Goal: Check status: Check status

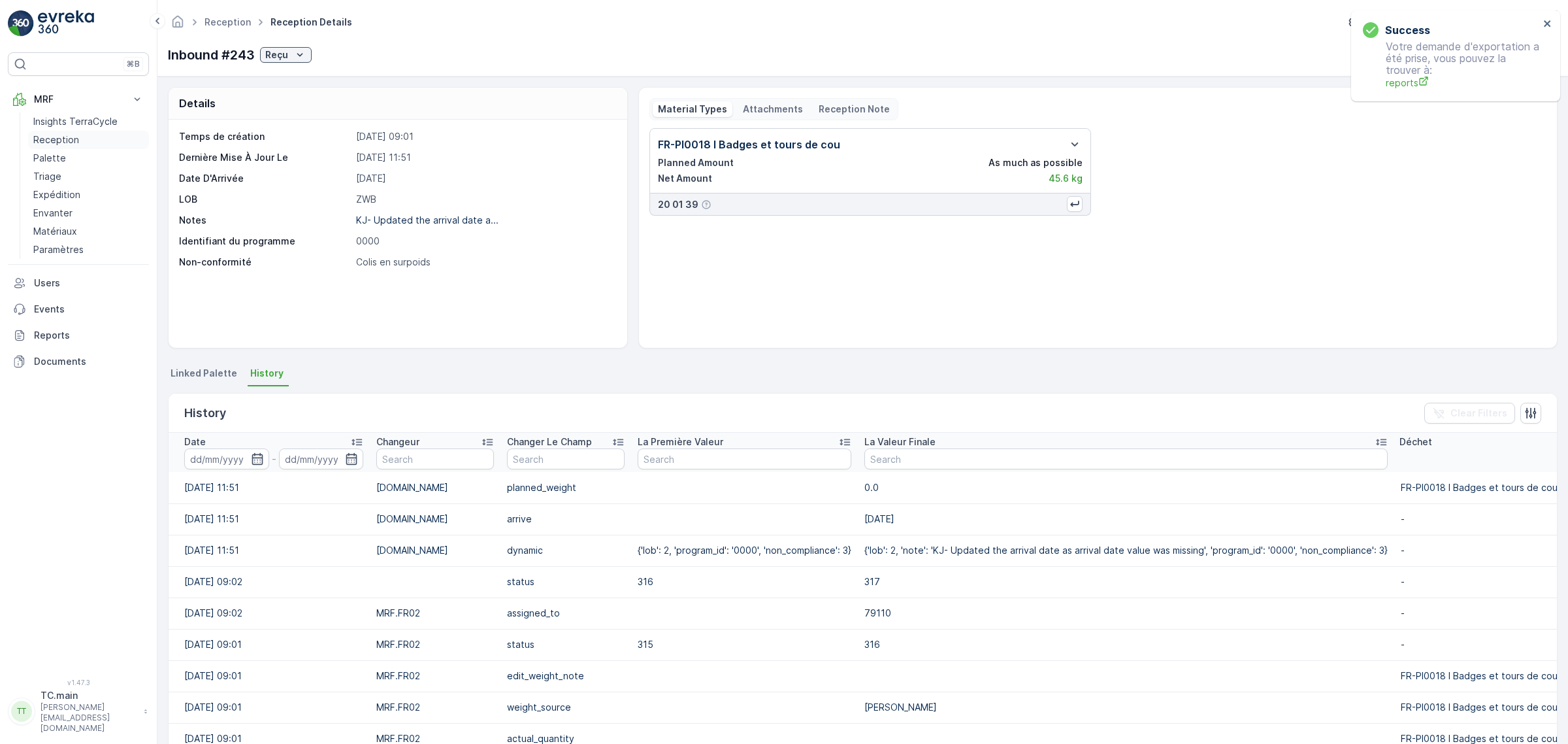
click at [62, 139] on p "Reception" at bounding box center [56, 140] width 46 height 13
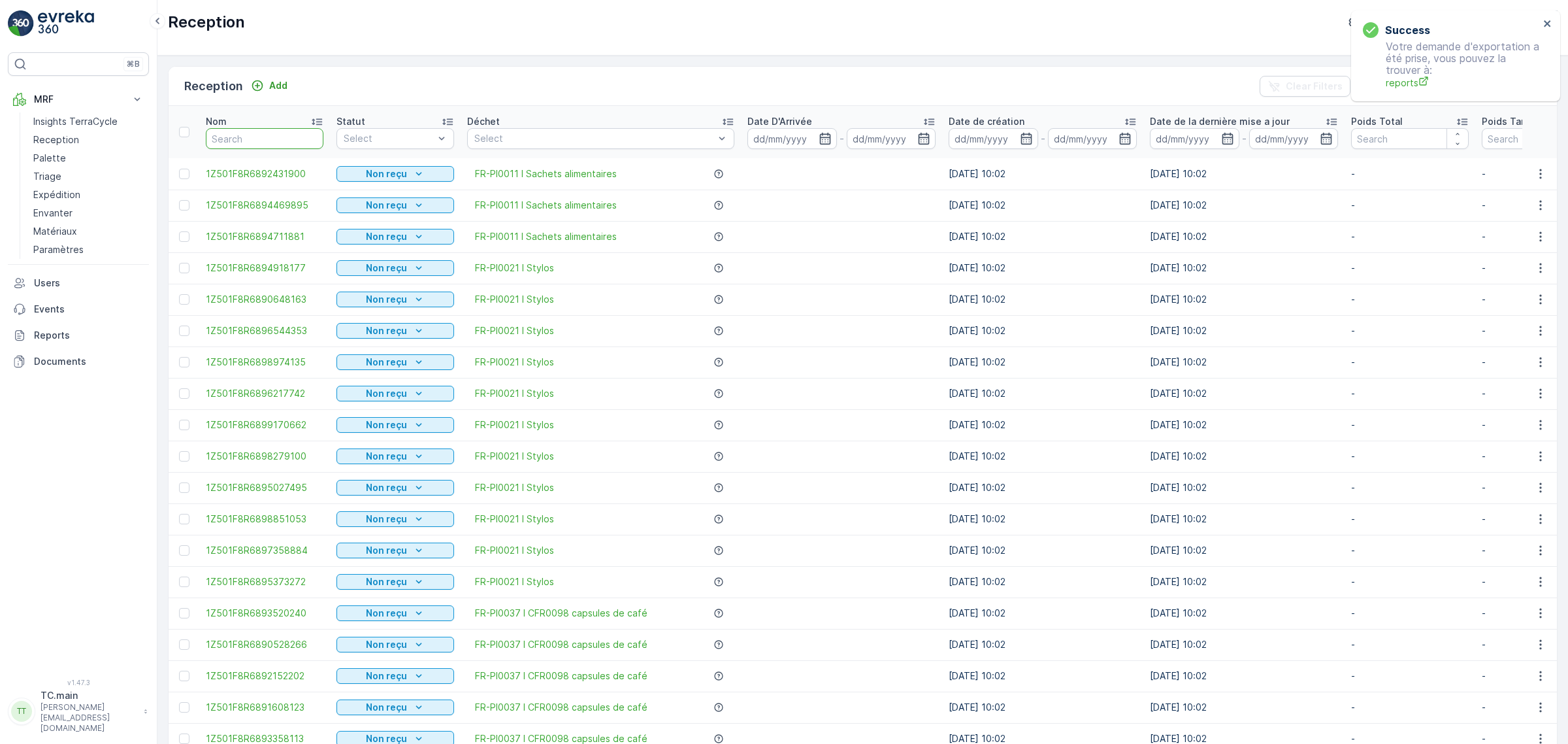
type input "1Z501F8R6896394908"
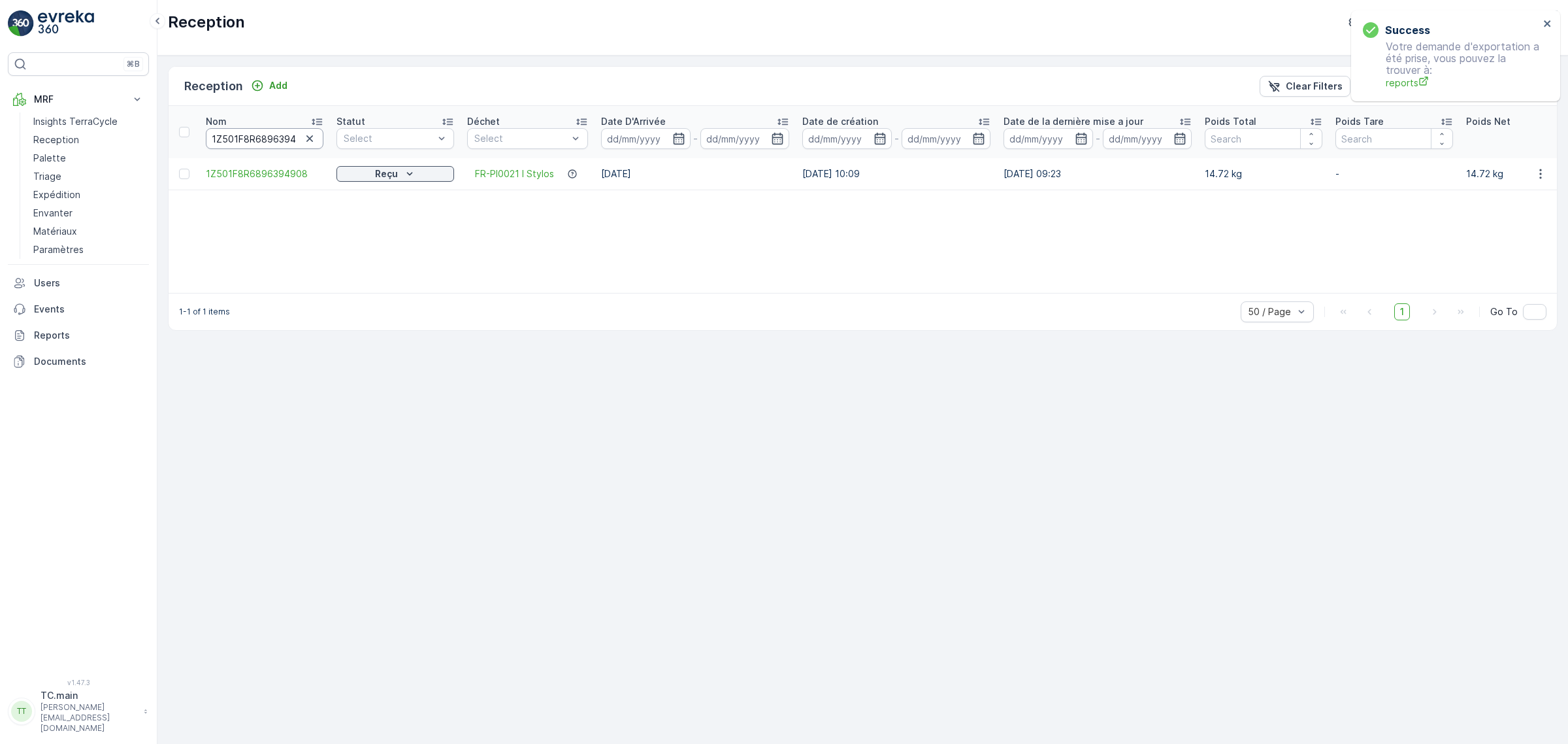
click at [226, 138] on input "1Z501F8R6896394908" at bounding box center [264, 138] width 117 height 21
paste input "8696847"
type input "1Z501F8R6898696847"
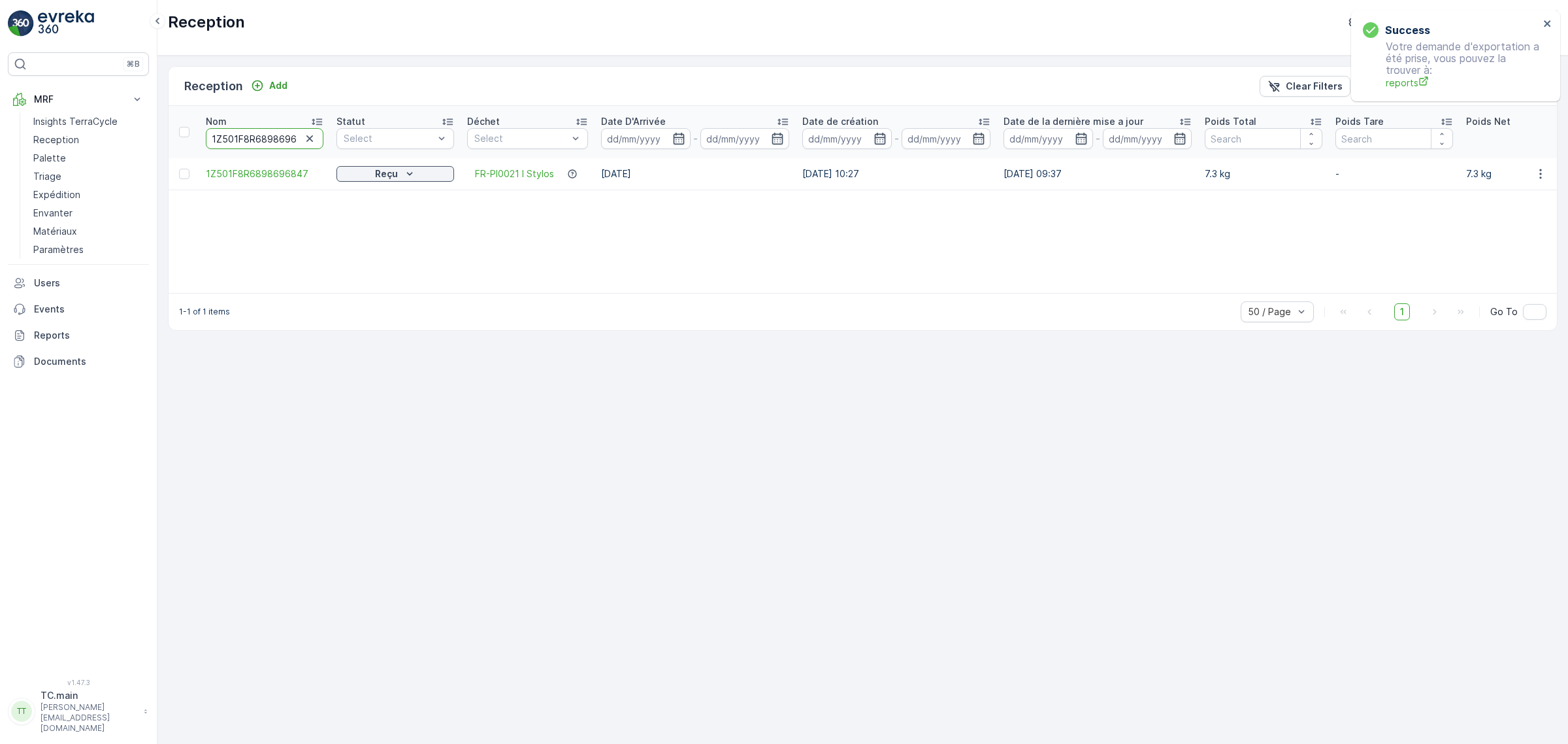
click at [255, 129] on input "1Z501F8R6898696847" at bounding box center [264, 138] width 117 height 21
paste input "62703669040101006622198175"
type input "62703669040101006622198175"
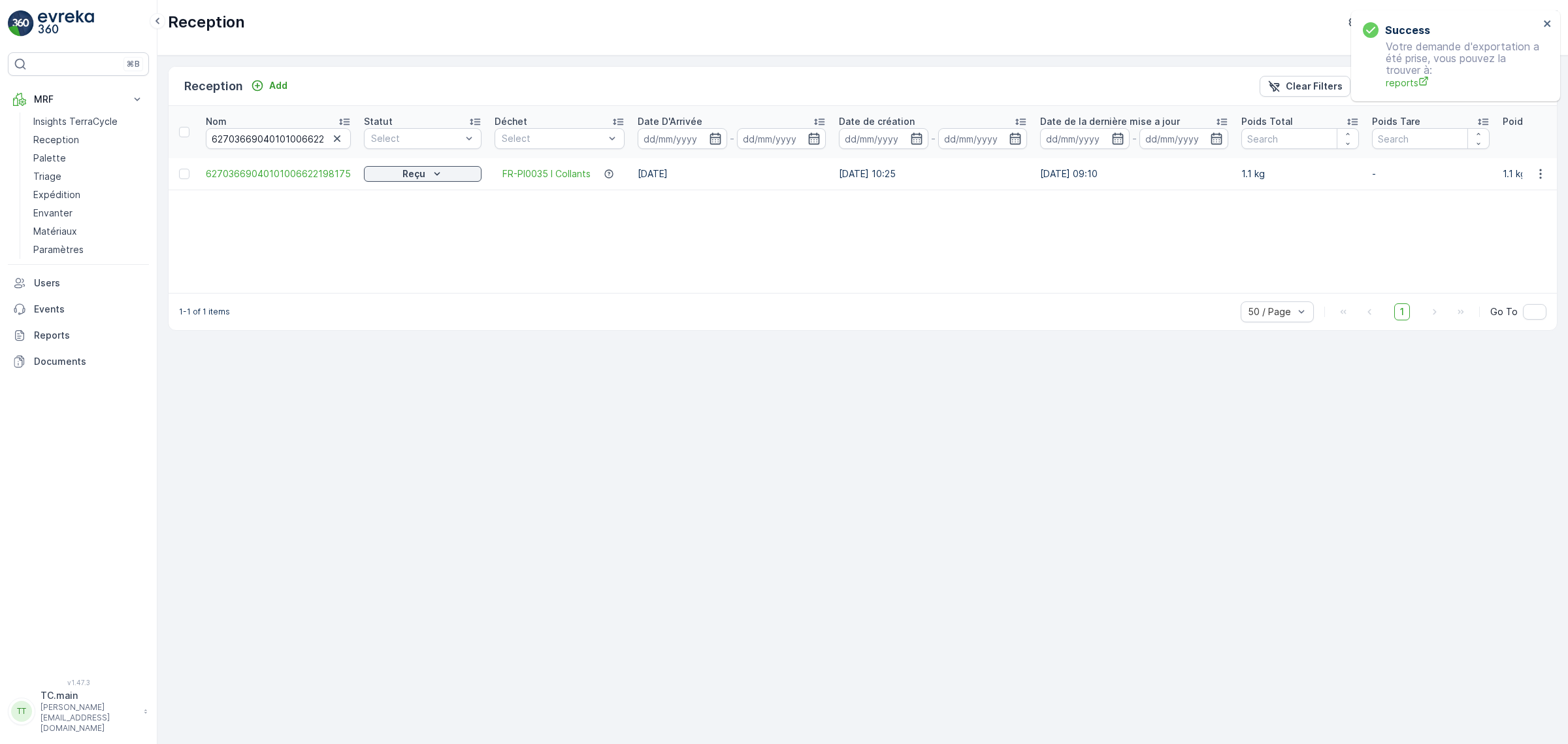
click at [1553, 24] on div "Success Votre demande d'exportation a été prise, vous pouvez la trouver à: repo…" at bounding box center [1456, 55] width 209 height 90
click at [1550, 24] on icon "close" at bounding box center [1548, 23] width 10 height 10
click at [1475, 1] on div "Reception TerraCycle- FR02 -MRF ( +02:00 )" at bounding box center [862, 28] width 1410 height 55
click at [1464, 27] on p "TerraCycle- FR02 -MRF" at bounding box center [1449, 22] width 103 height 13
type input "es"
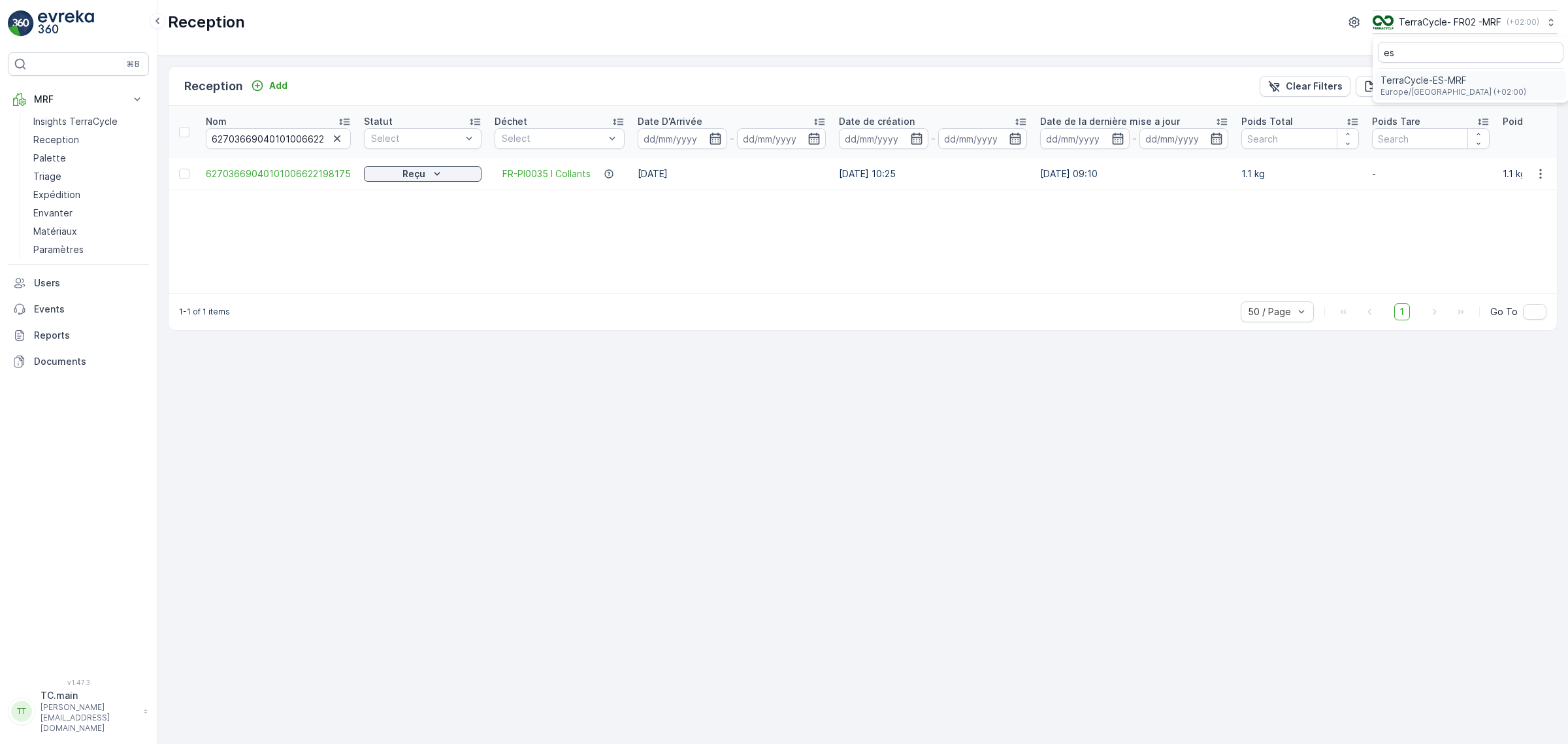
click at [1459, 73] on div "TerraCycle-ES-MRF Europe/Madrid (+02:00)" at bounding box center [1470, 86] width 190 height 29
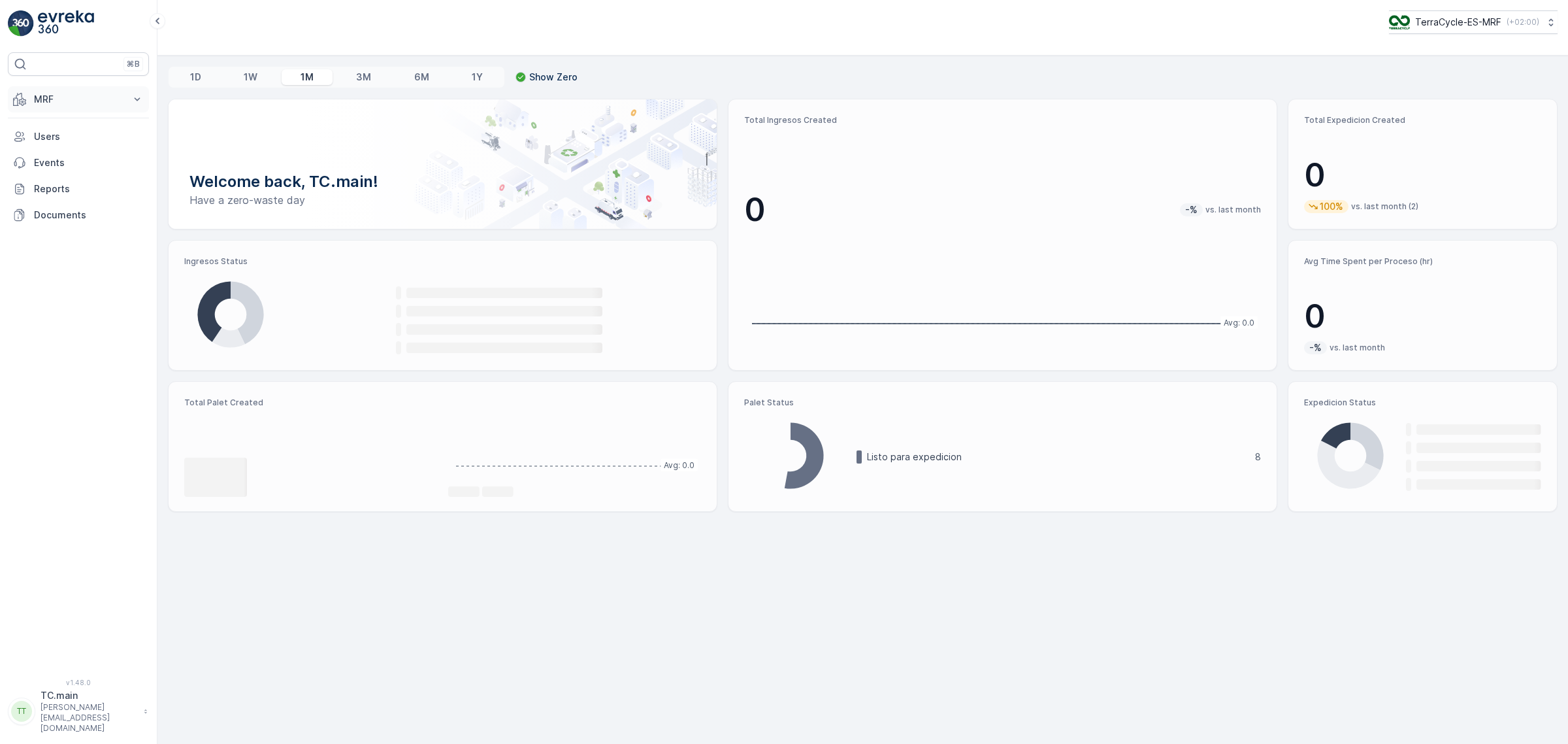
click at [66, 106] on p "MRF" at bounding box center [78, 99] width 89 height 13
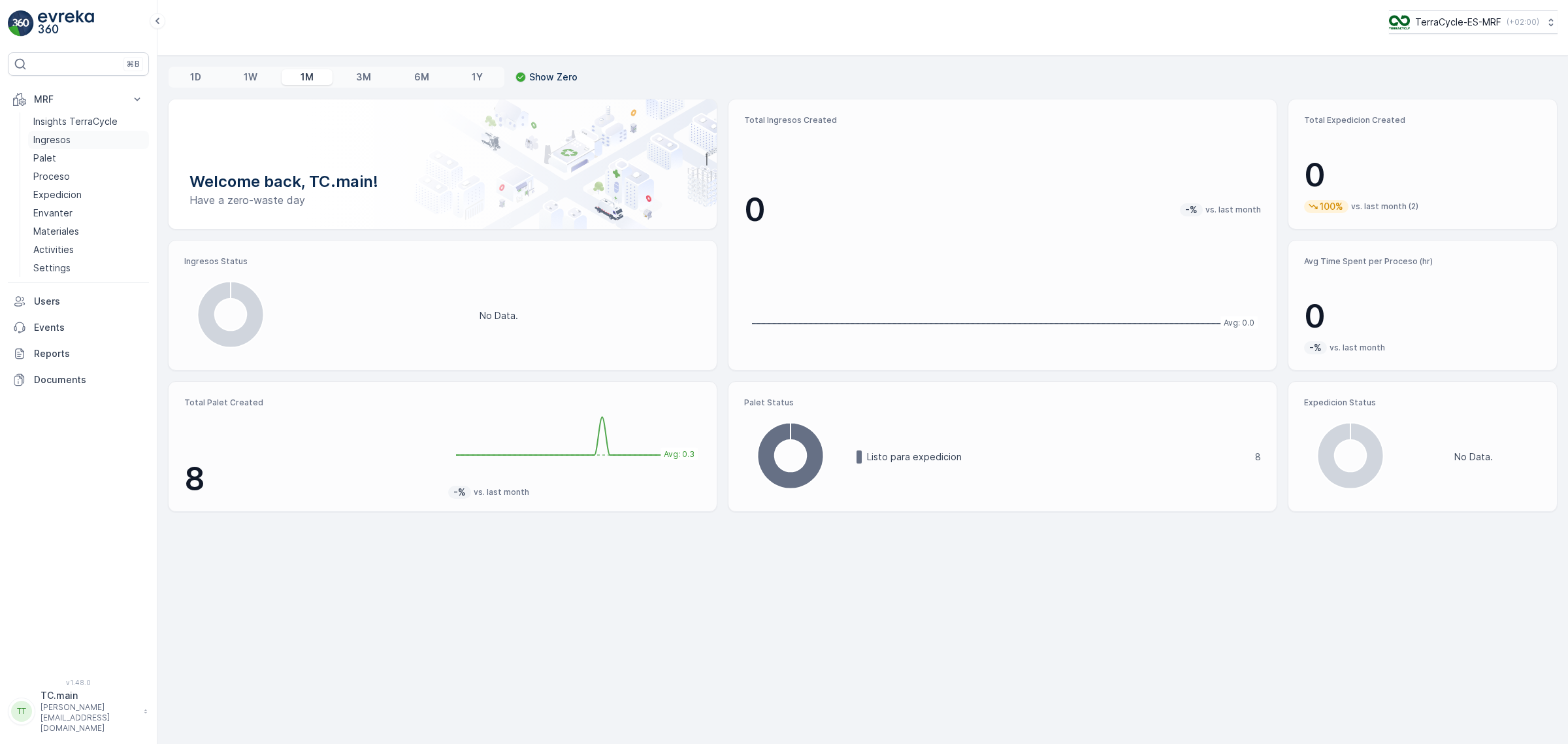
click at [83, 141] on link "Ingresos" at bounding box center [89, 139] width 121 height 18
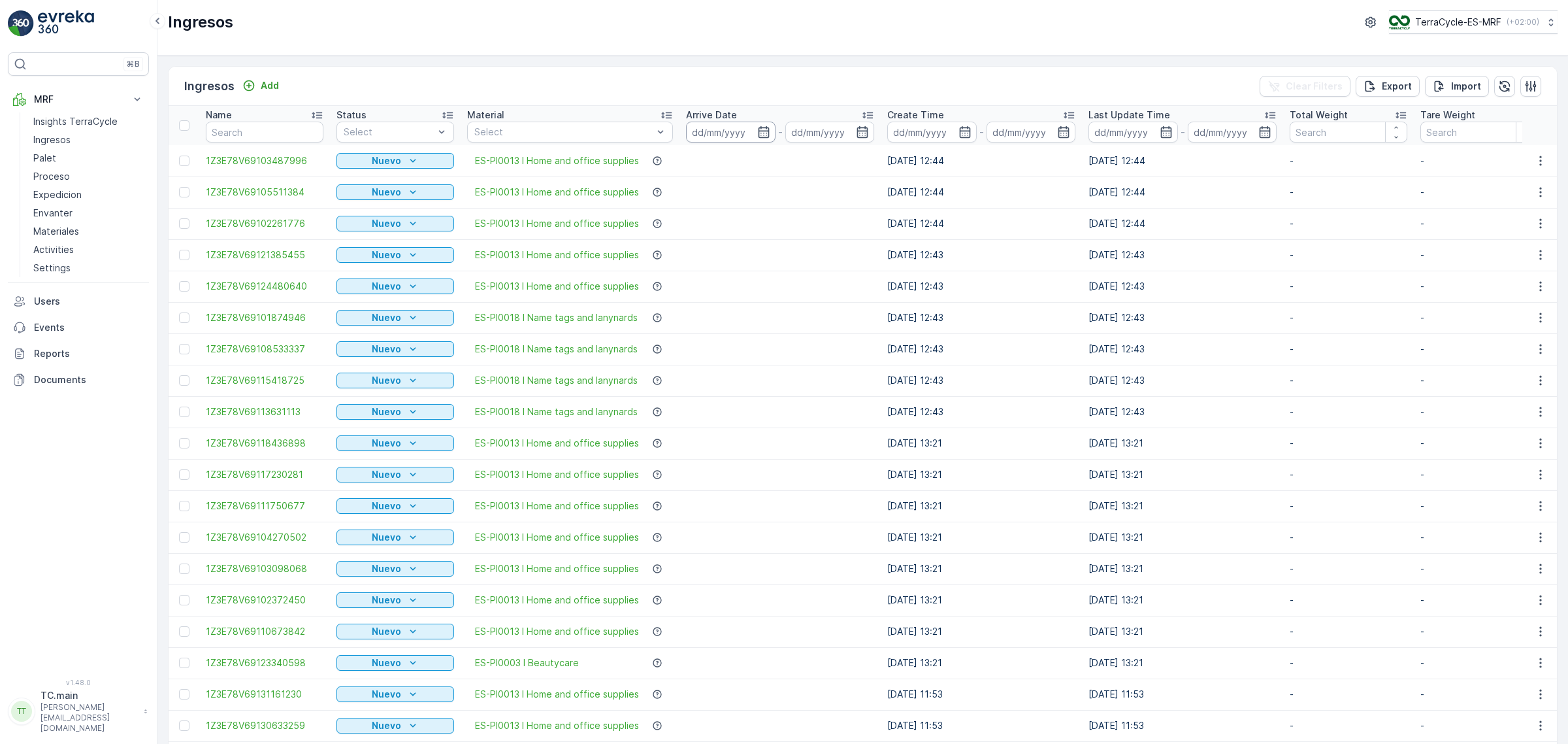
click at [713, 138] on input at bounding box center [730, 132] width 89 height 21
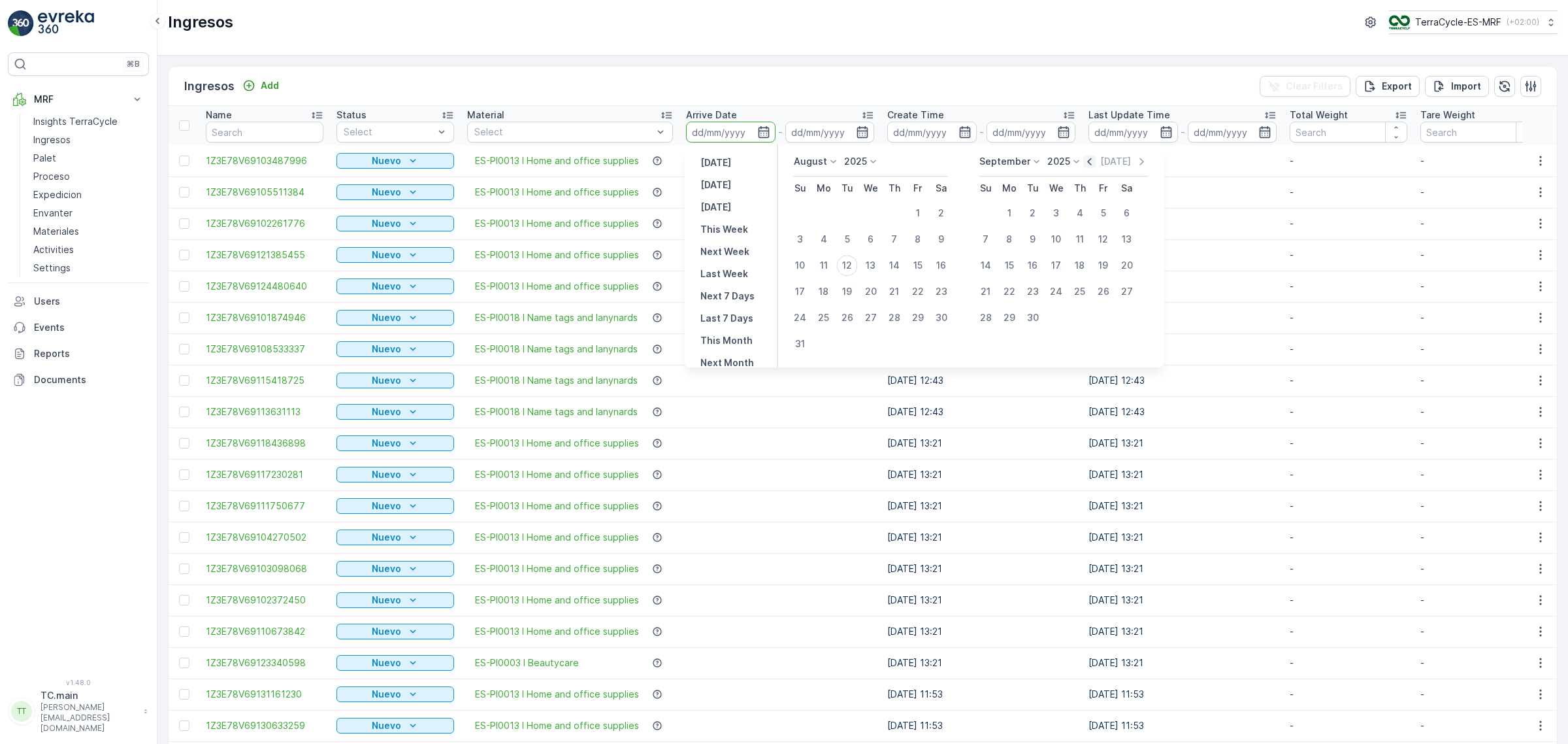
click at [1085, 164] on icon "button" at bounding box center [1090, 162] width 13 height 13
click at [1082, 164] on icon "button" at bounding box center [1075, 162] width 13 height 13
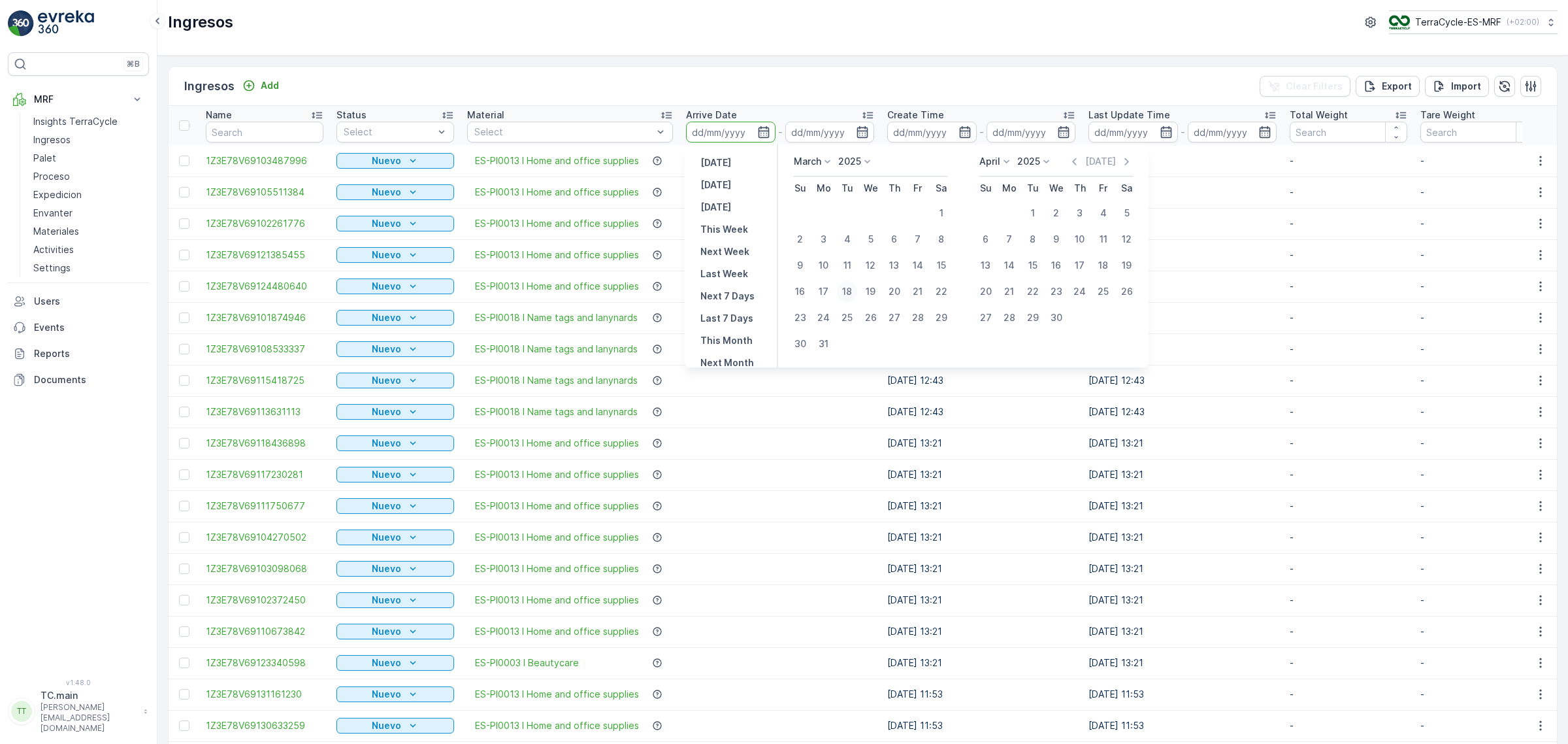
click at [849, 292] on div "18" at bounding box center [847, 292] width 21 height 21
type input "[DATE]"
click at [1129, 164] on icon "button" at bounding box center [1127, 162] width 13 height 13
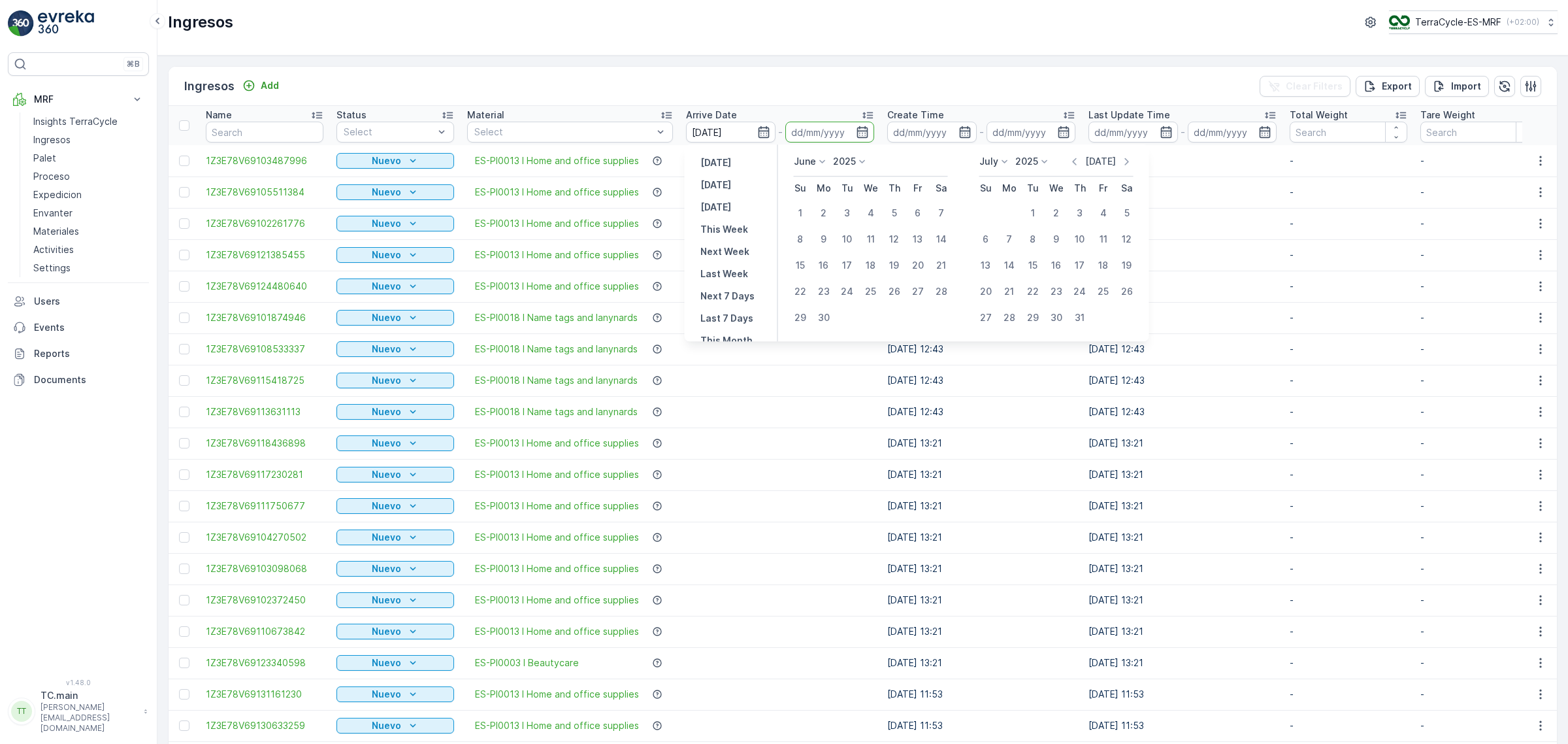
click at [1107, 161] on p "[DATE]" at bounding box center [1101, 162] width 30 height 13
click at [820, 266] on div "11" at bounding box center [824, 266] width 21 height 21
type input "[DATE]"
